Goal: Transaction & Acquisition: Subscribe to service/newsletter

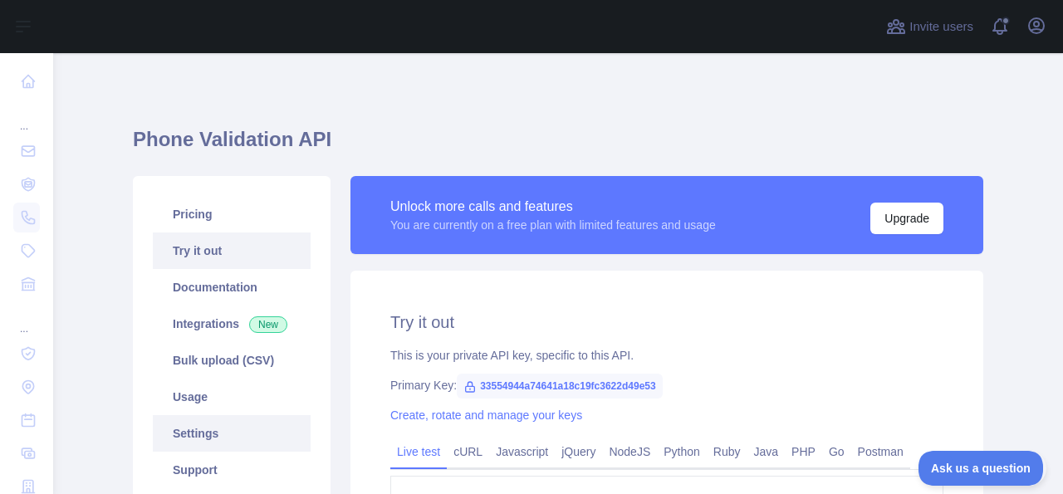
scroll to position [177, 0]
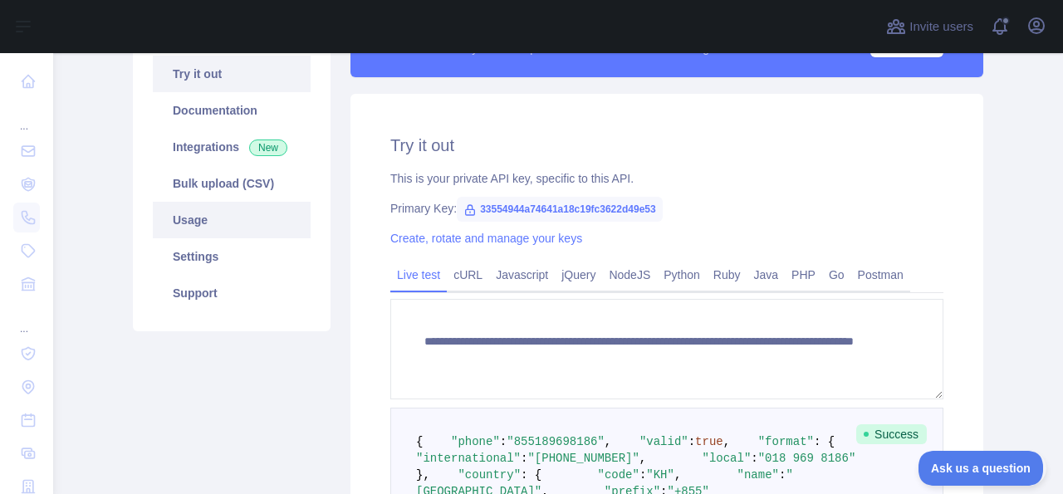
click at [196, 220] on link "Usage" at bounding box center [232, 220] width 158 height 37
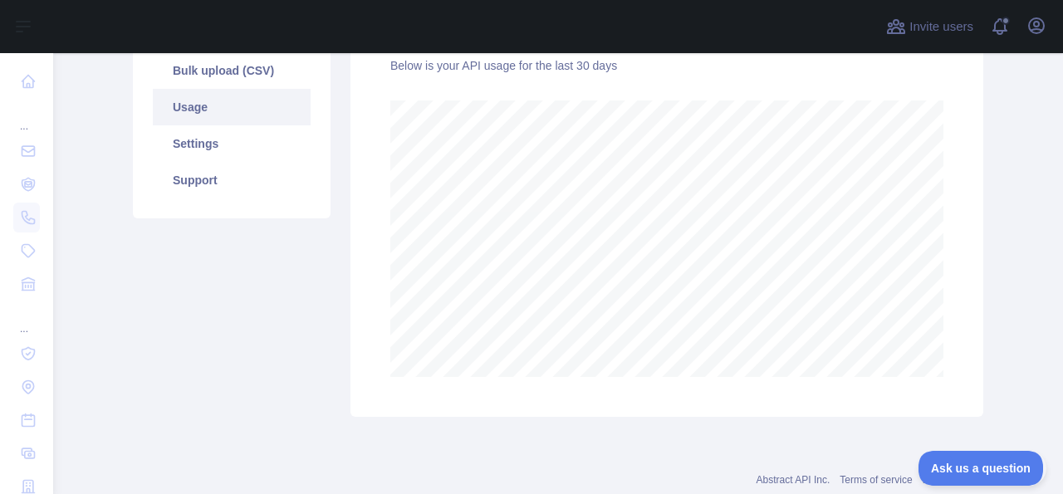
scroll to position [335, 0]
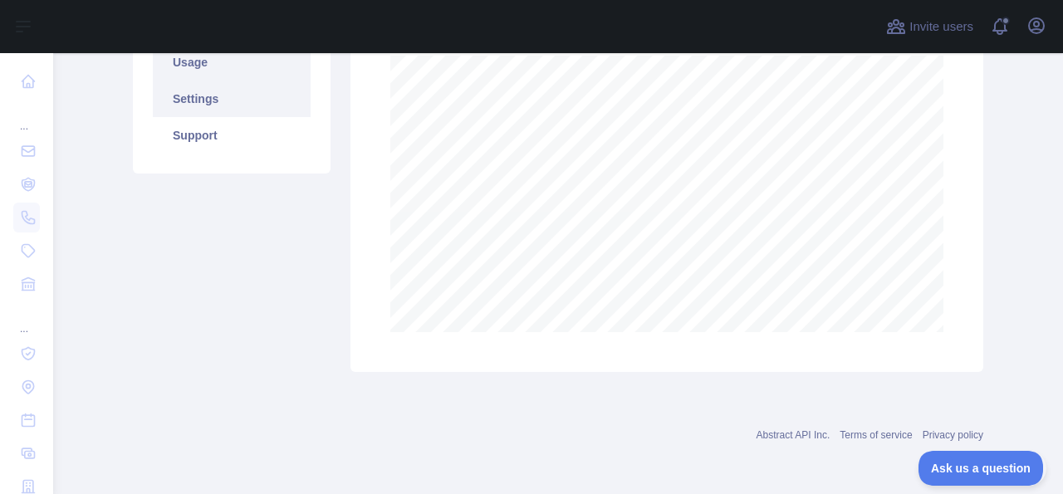
click at [195, 105] on link "Settings" at bounding box center [232, 99] width 158 height 37
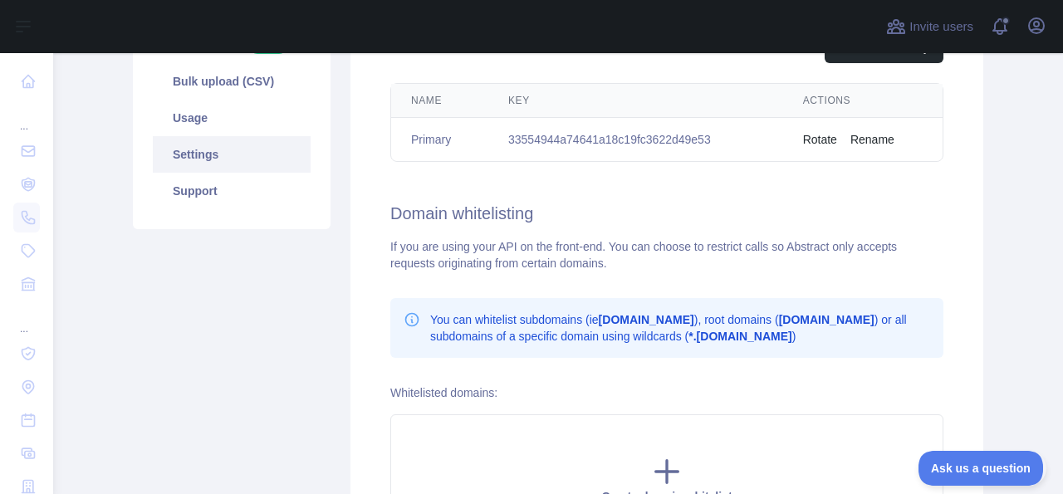
scroll to position [136, 0]
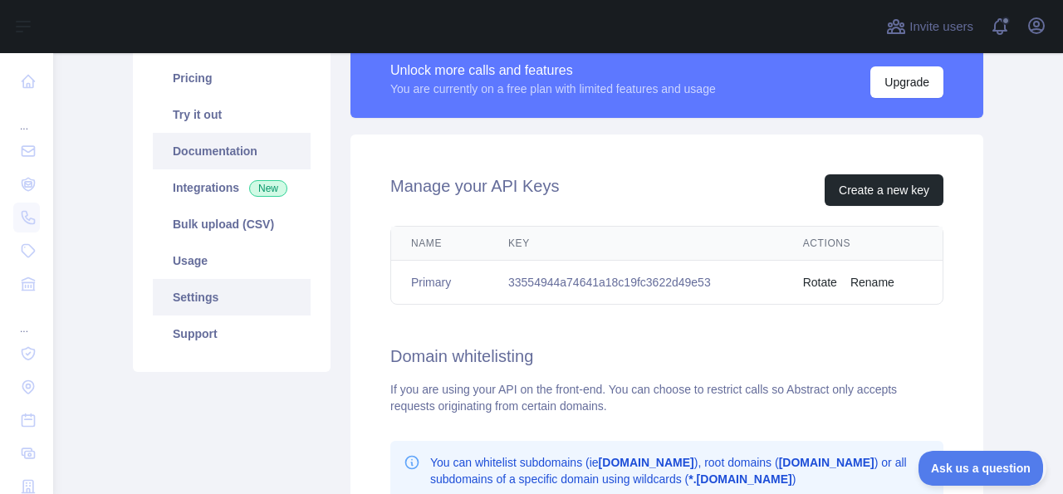
click at [187, 145] on link "Documentation" at bounding box center [232, 151] width 158 height 37
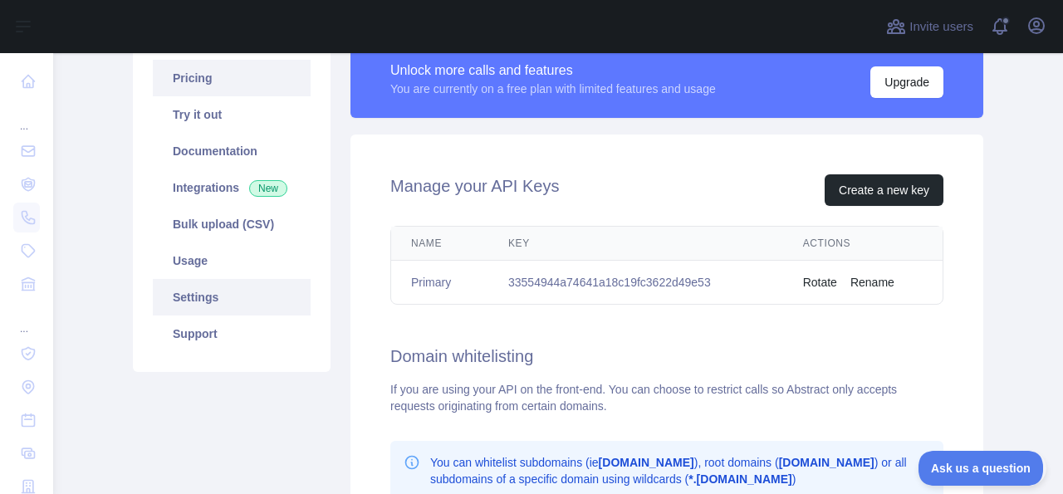
click at [189, 81] on link "Pricing" at bounding box center [232, 78] width 158 height 37
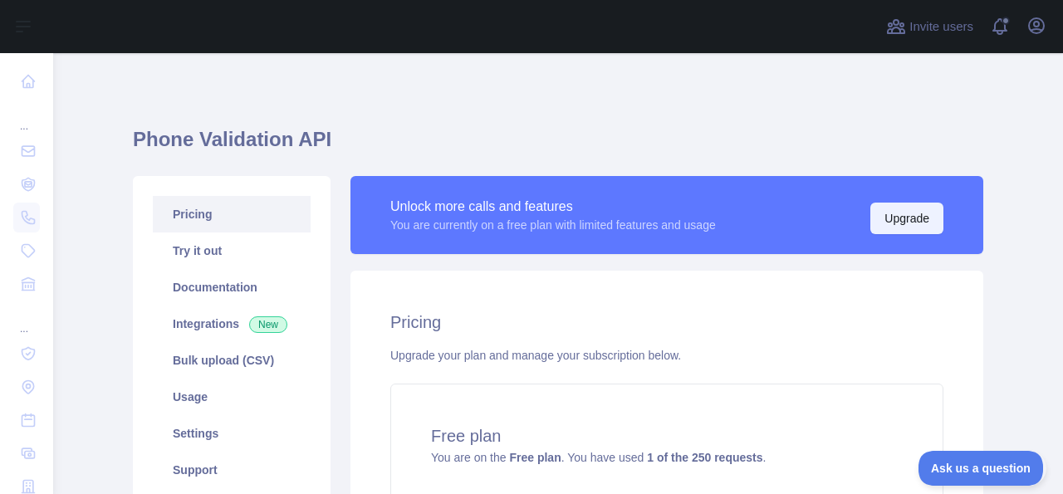
click at [890, 217] on button "Upgrade" at bounding box center [907, 219] width 73 height 32
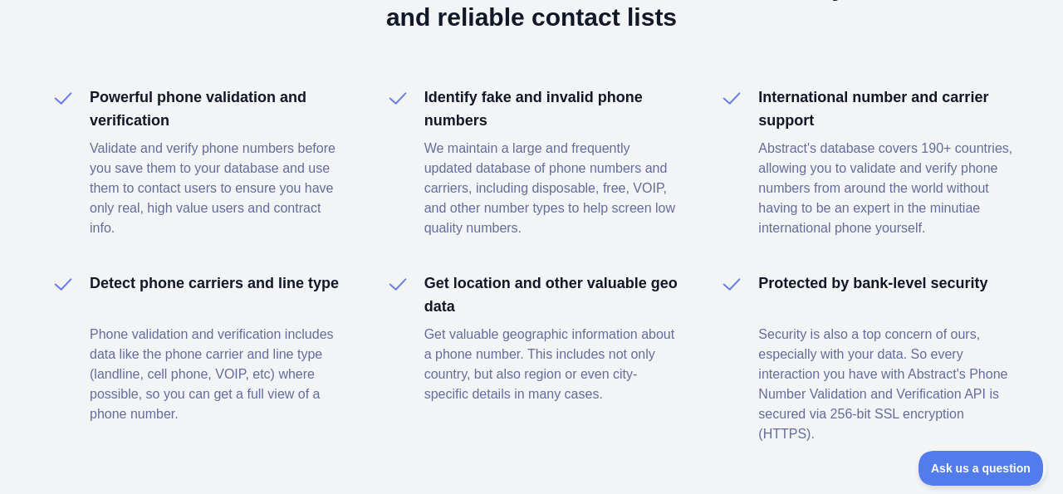
scroll to position [1331, 0]
